Goal: Find specific fact: Find specific fact

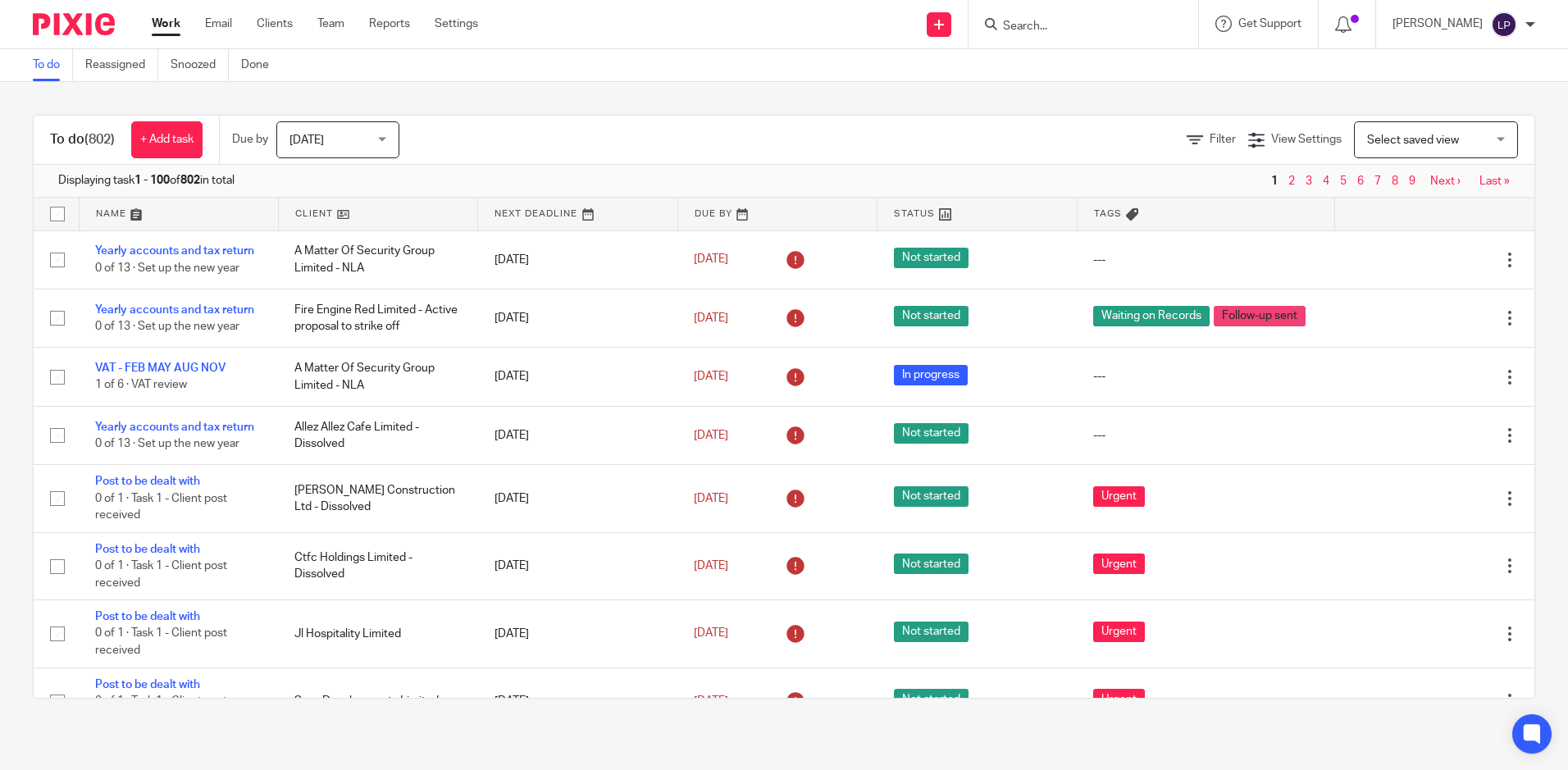
click at [1113, 26] on input "Search" at bounding box center [1075, 27] width 148 height 15
type input "trumec"
click at [1092, 47] on div "TRUMEC LTD" at bounding box center [1100, 63] width 229 height 51
click at [1102, 61] on link at bounding box center [1099, 64] width 204 height 25
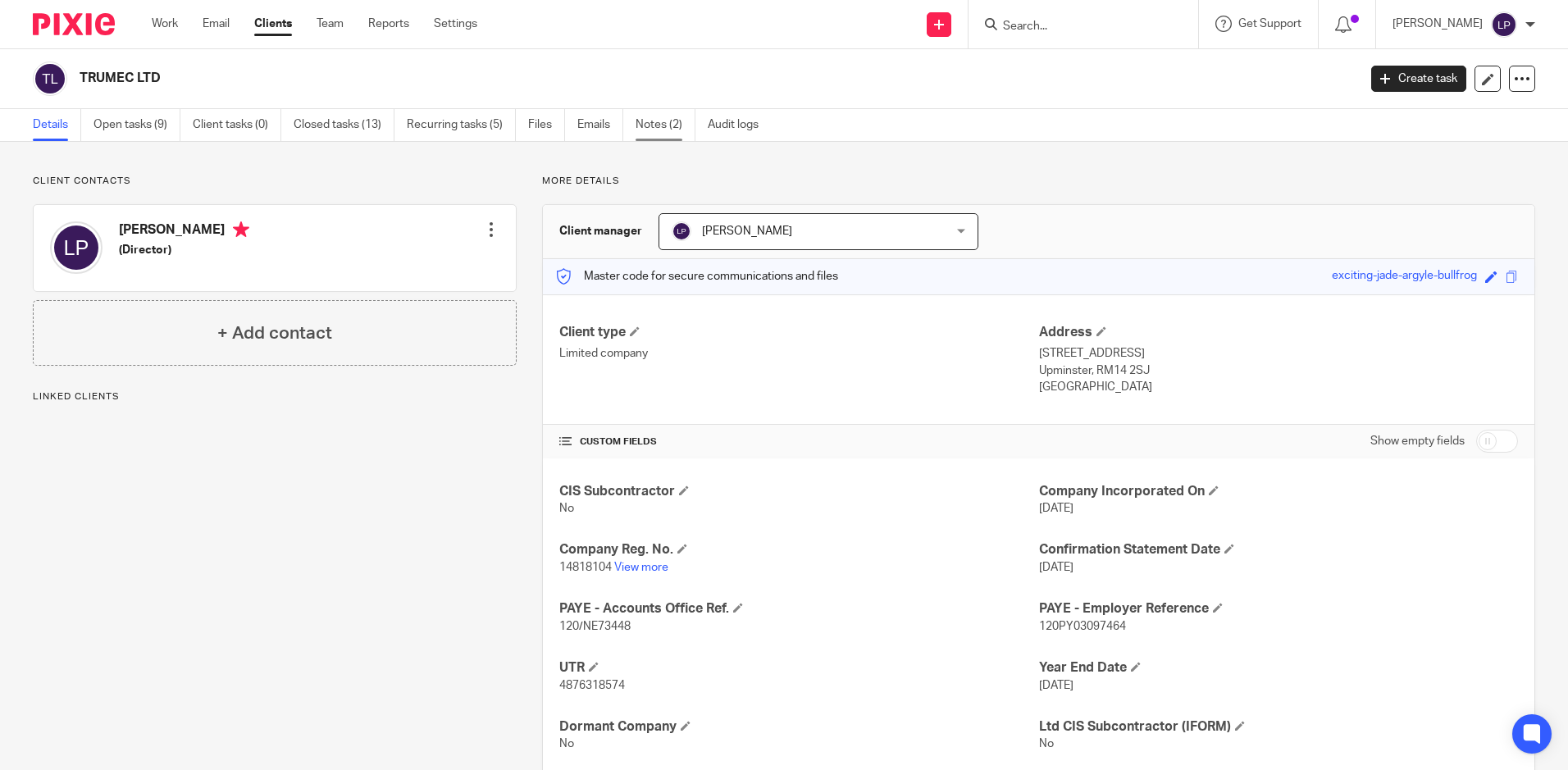
click at [649, 121] on link "Notes (2)" at bounding box center [665, 125] width 60 height 32
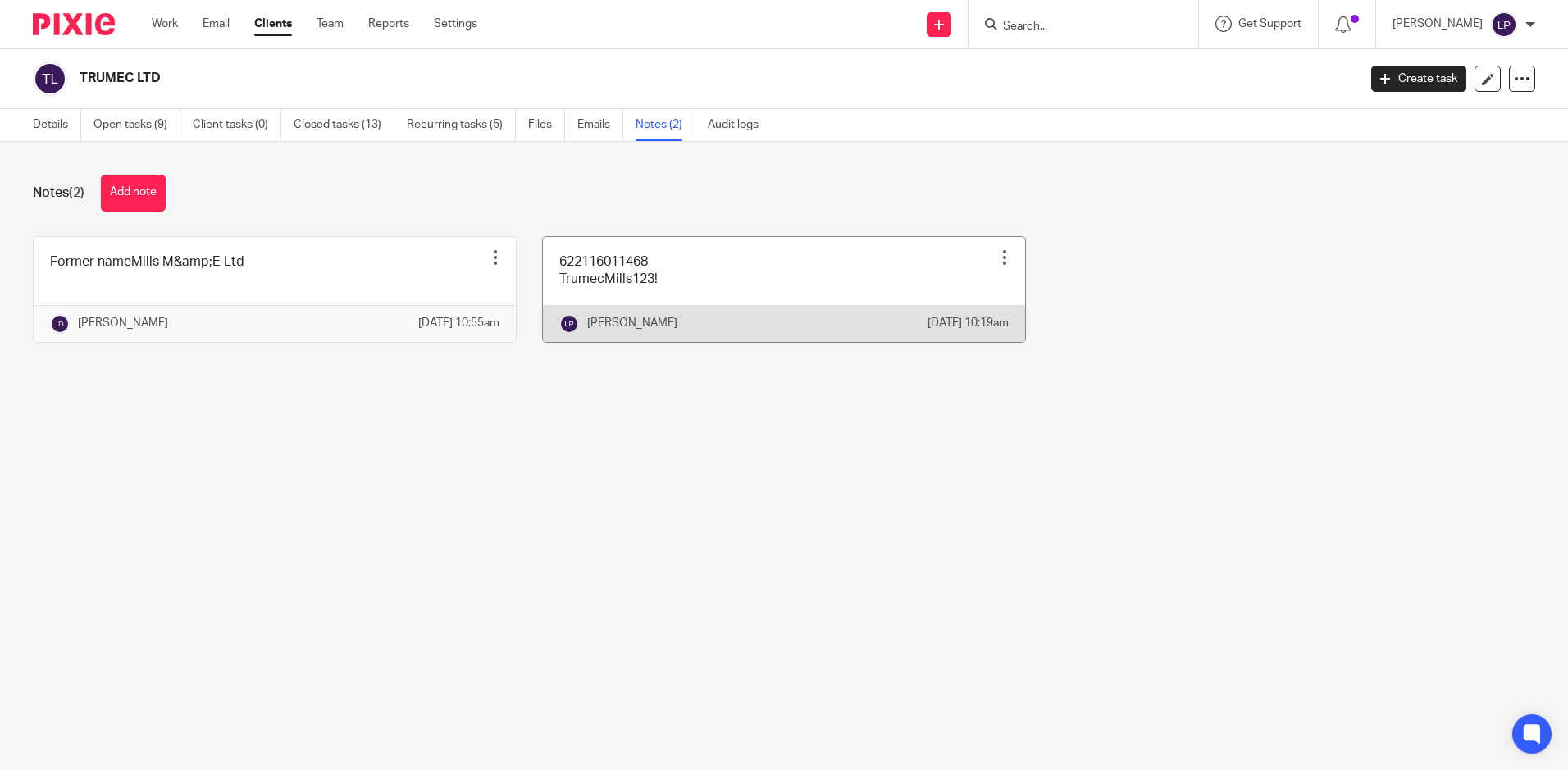
click at [595, 278] on link at bounding box center [784, 289] width 482 height 105
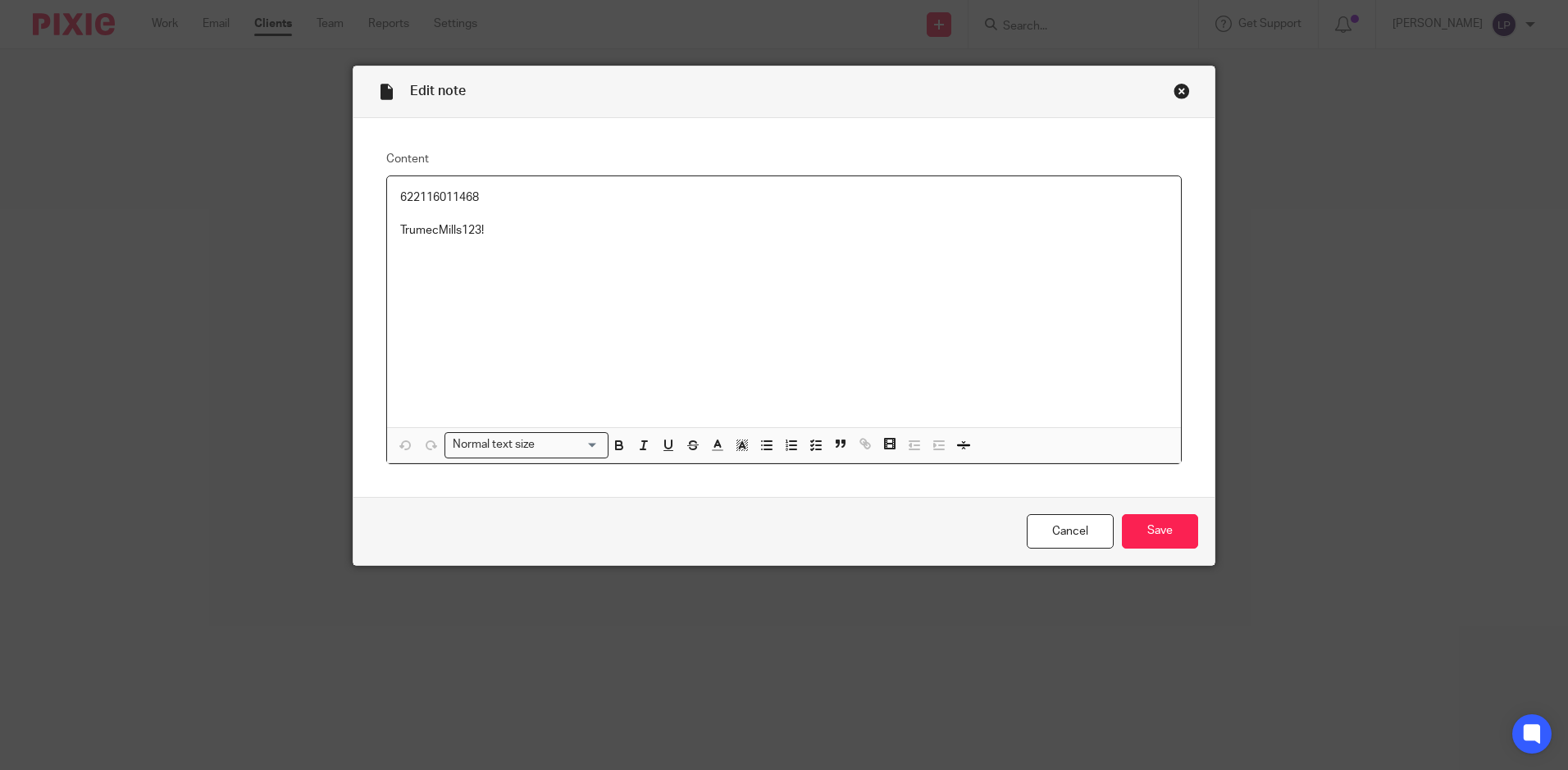
click at [460, 198] on p "622116011468" at bounding box center [783, 198] width 767 height 17
copy p "622116011468"
click at [431, 233] on p "TrumecMills123!" at bounding box center [783, 230] width 767 height 17
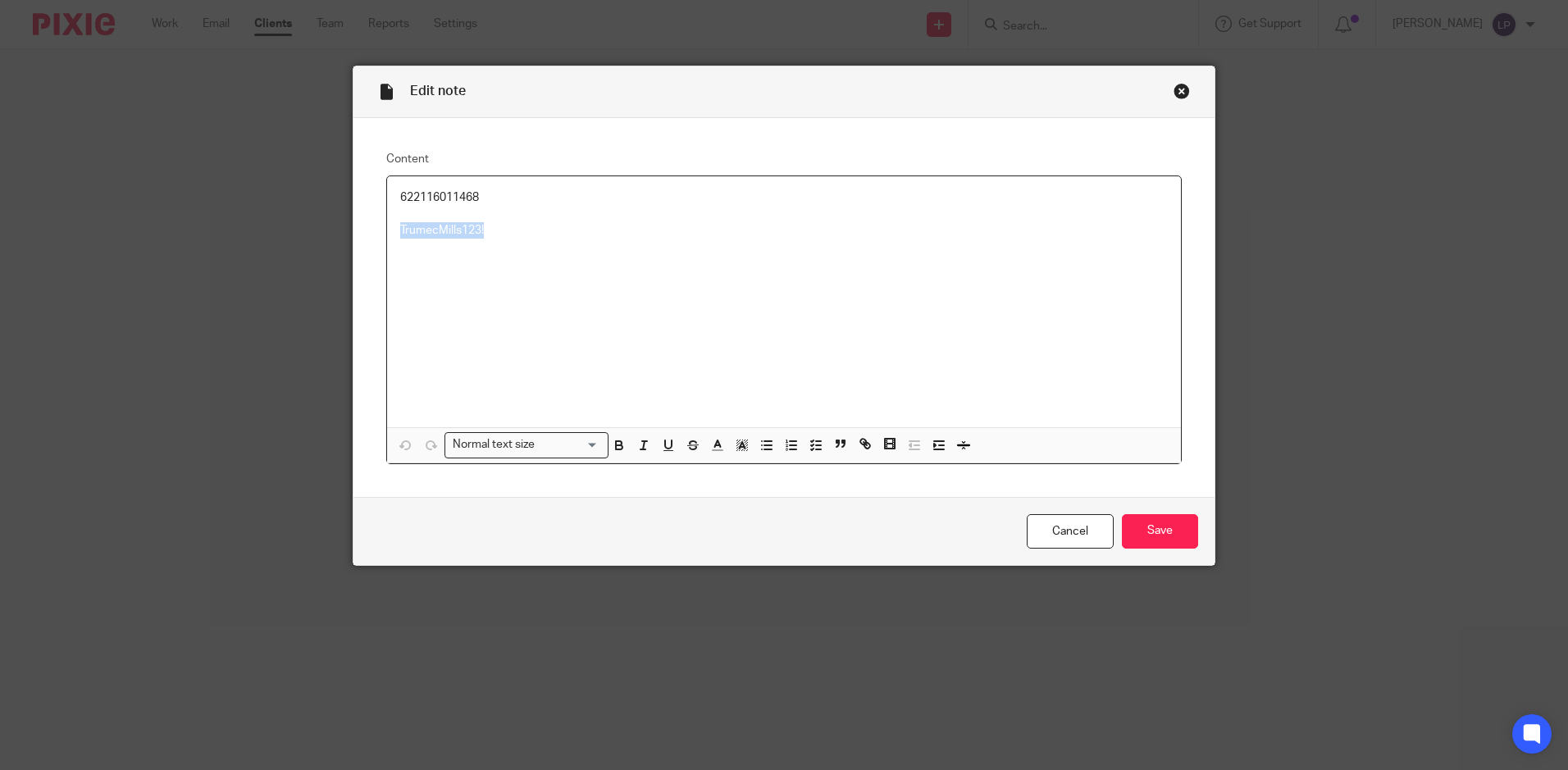
drag, startPoint x: 498, startPoint y: 225, endPoint x: 395, endPoint y: 226, distance: 103.0
click at [400, 226] on p "TrumecMills123!" at bounding box center [783, 230] width 767 height 17
copy p "TrumecMills123!"
